Goal: Task Accomplishment & Management: Complete application form

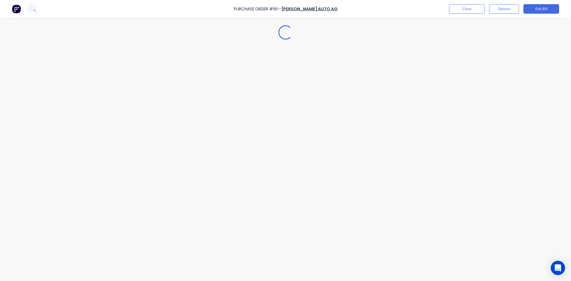
type textarea "x"
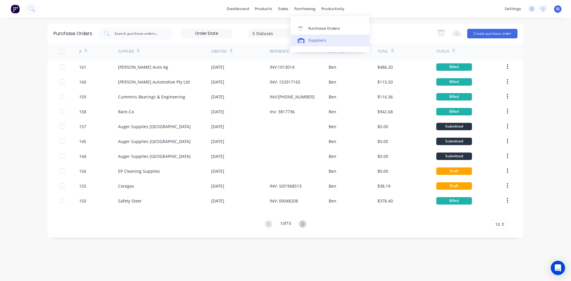
click at [303, 40] on icon at bounding box center [301, 40] width 7 height 5
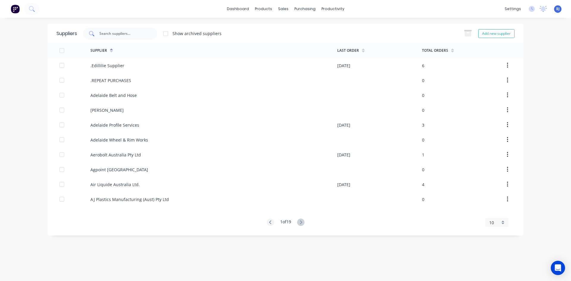
click at [107, 32] on input "text" at bounding box center [123, 34] width 49 height 6
click at [488, 35] on button "Add new supplier" at bounding box center [497, 33] width 36 height 9
select select "AU"
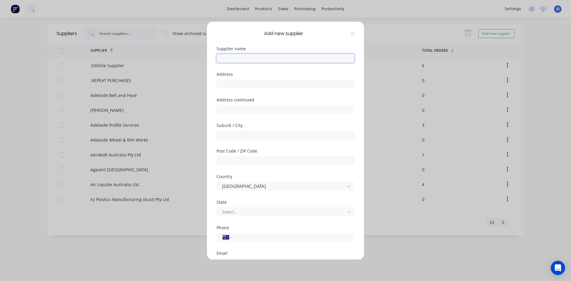
click at [223, 57] on input "text" at bounding box center [286, 58] width 138 height 9
type input "[PERSON_NAME] Engineering"
click at [245, 238] on input "tel" at bounding box center [292, 237] width 112 height 7
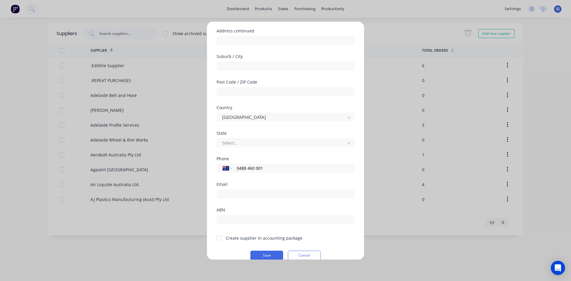
scroll to position [78, 0]
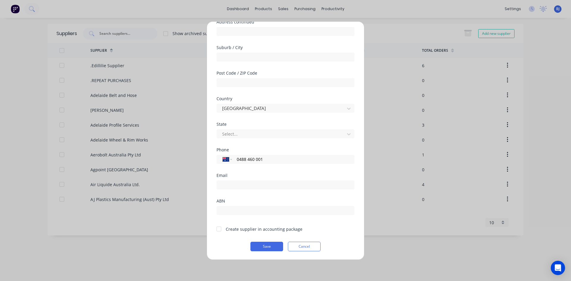
type input "0488 460 001"
click at [218, 229] on div at bounding box center [219, 229] width 12 height 12
click at [265, 248] on button "Save" at bounding box center [267, 247] width 33 height 10
